Goal: Transaction & Acquisition: Subscribe to service/newsletter

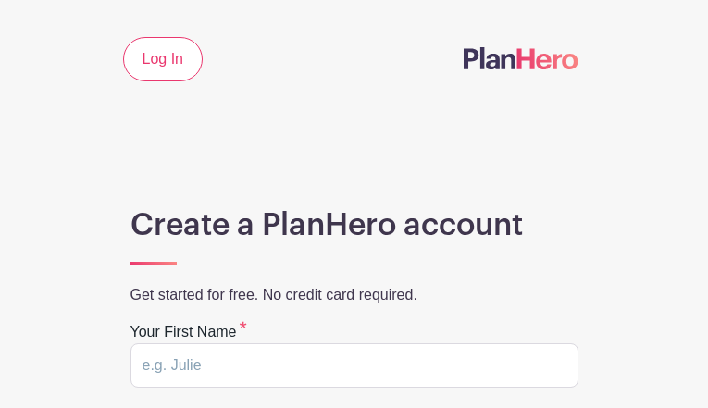
type input "GGDyZahcrVo"
type input "OKgVSauCUti"
type input "mexixaxuqun272@gmail.com"
